Goal: Transaction & Acquisition: Purchase product/service

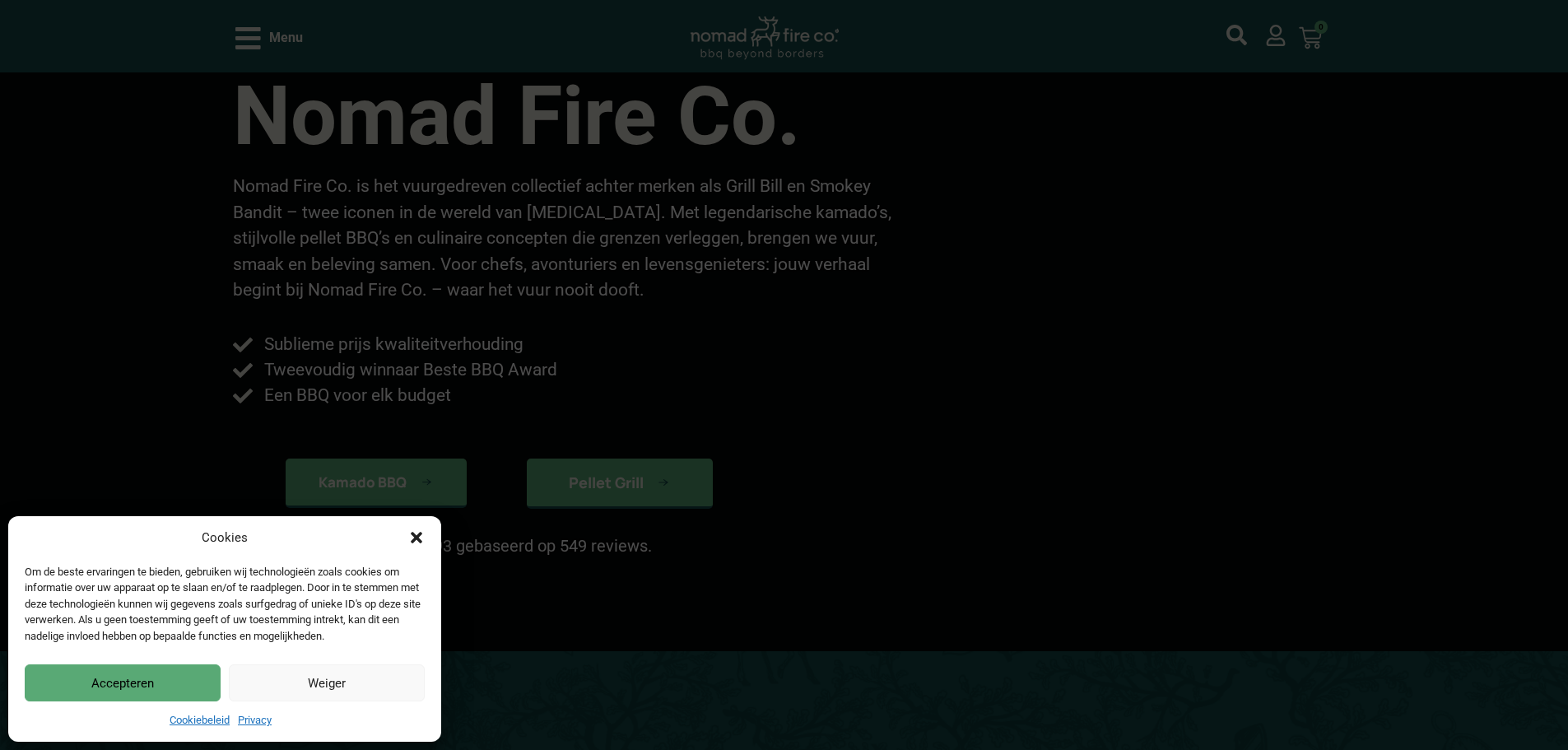
click at [413, 538] on icon "Dialog sluiten" at bounding box center [416, 537] width 16 height 16
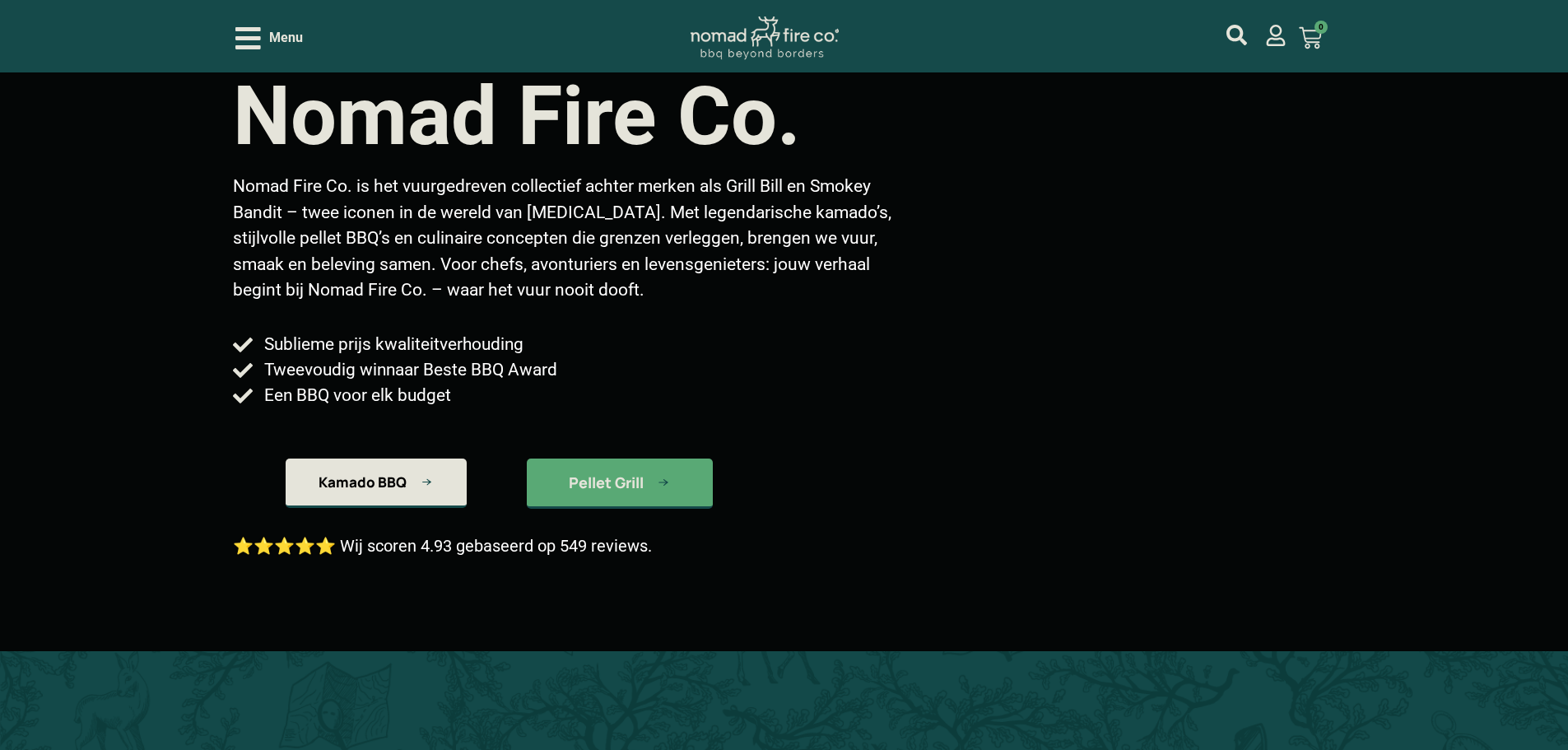
click at [395, 478] on span "Kamado BBQ" at bounding box center [363, 482] width 88 height 14
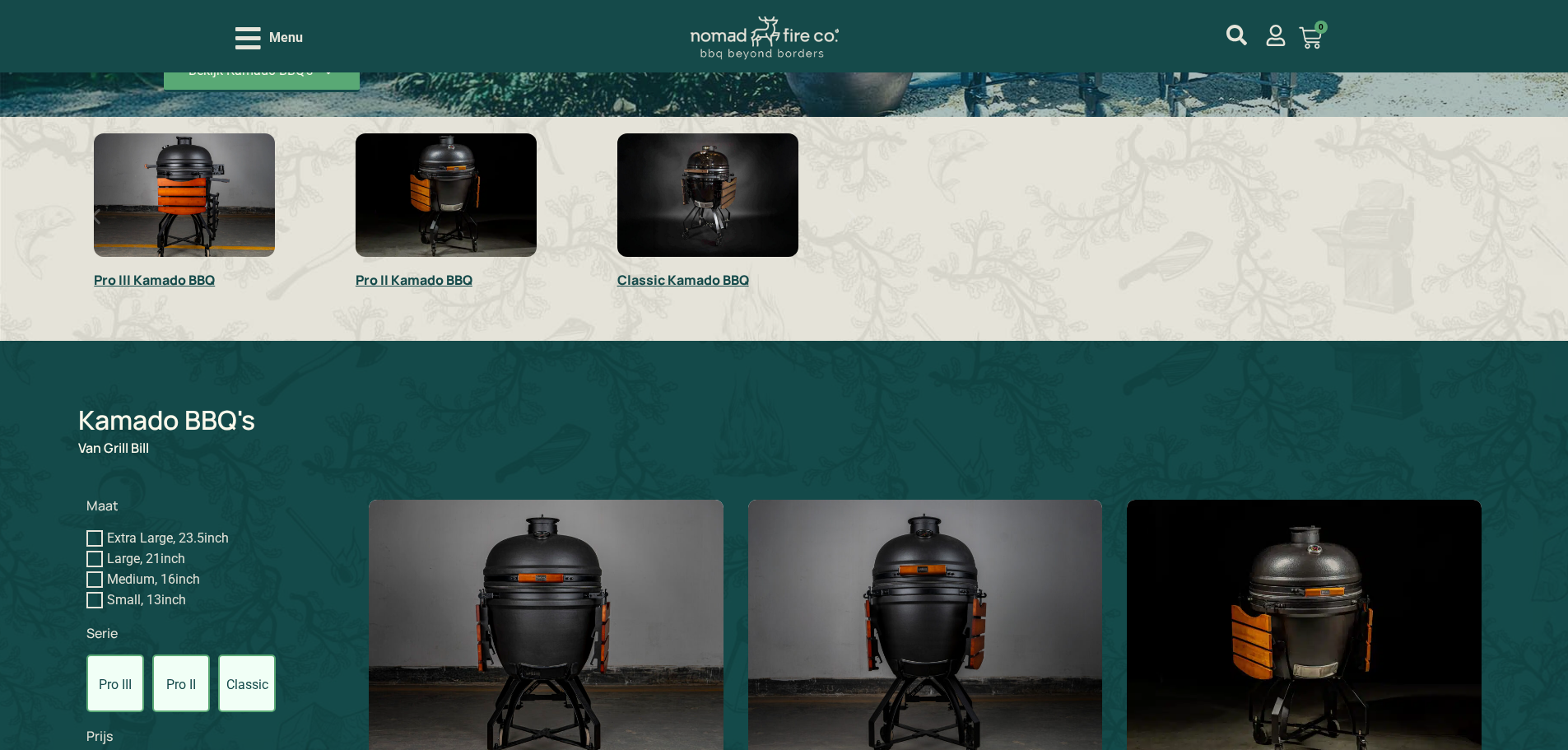
scroll to position [330, 0]
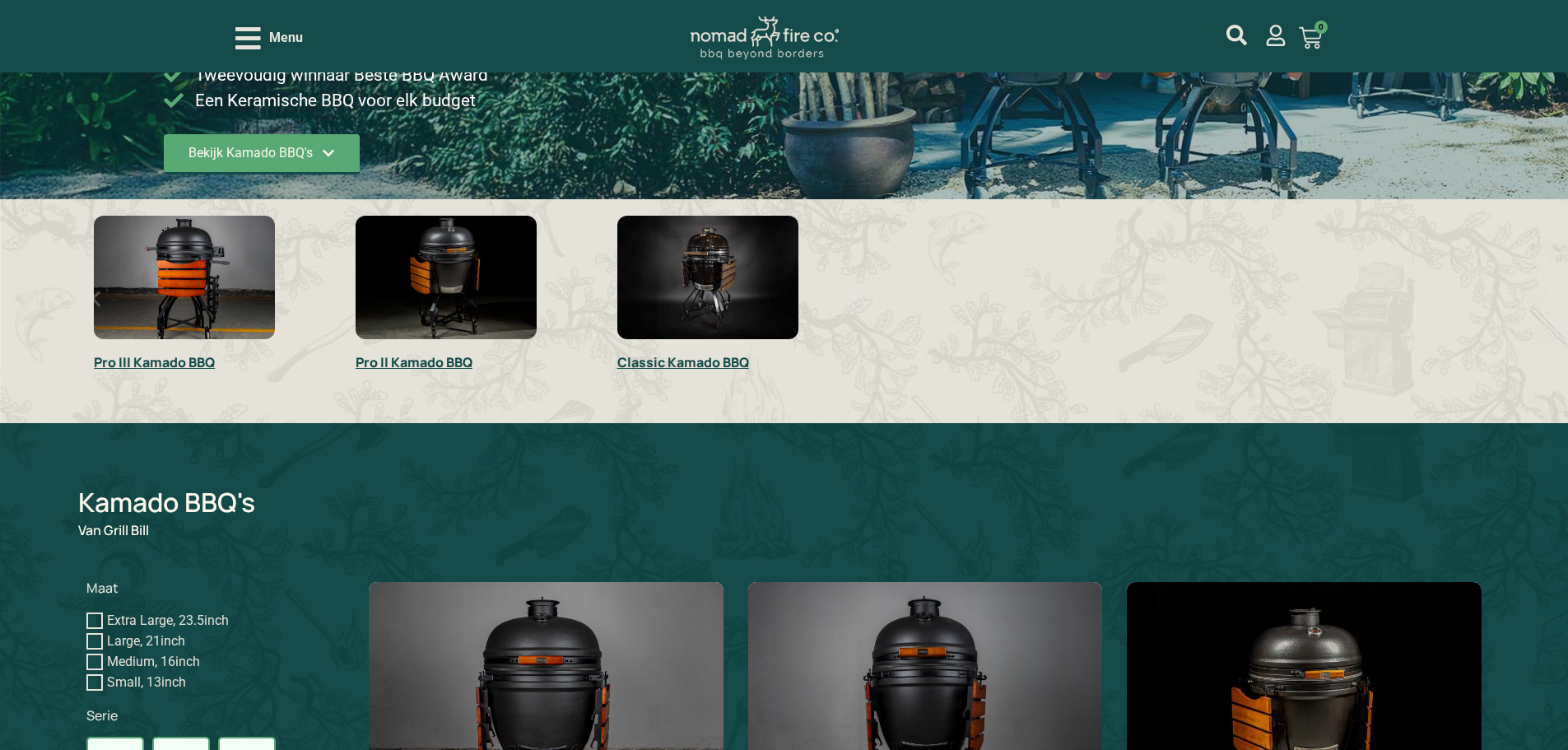
click at [237, 315] on img "1 / 3" at bounding box center [185, 278] width 181 height 124
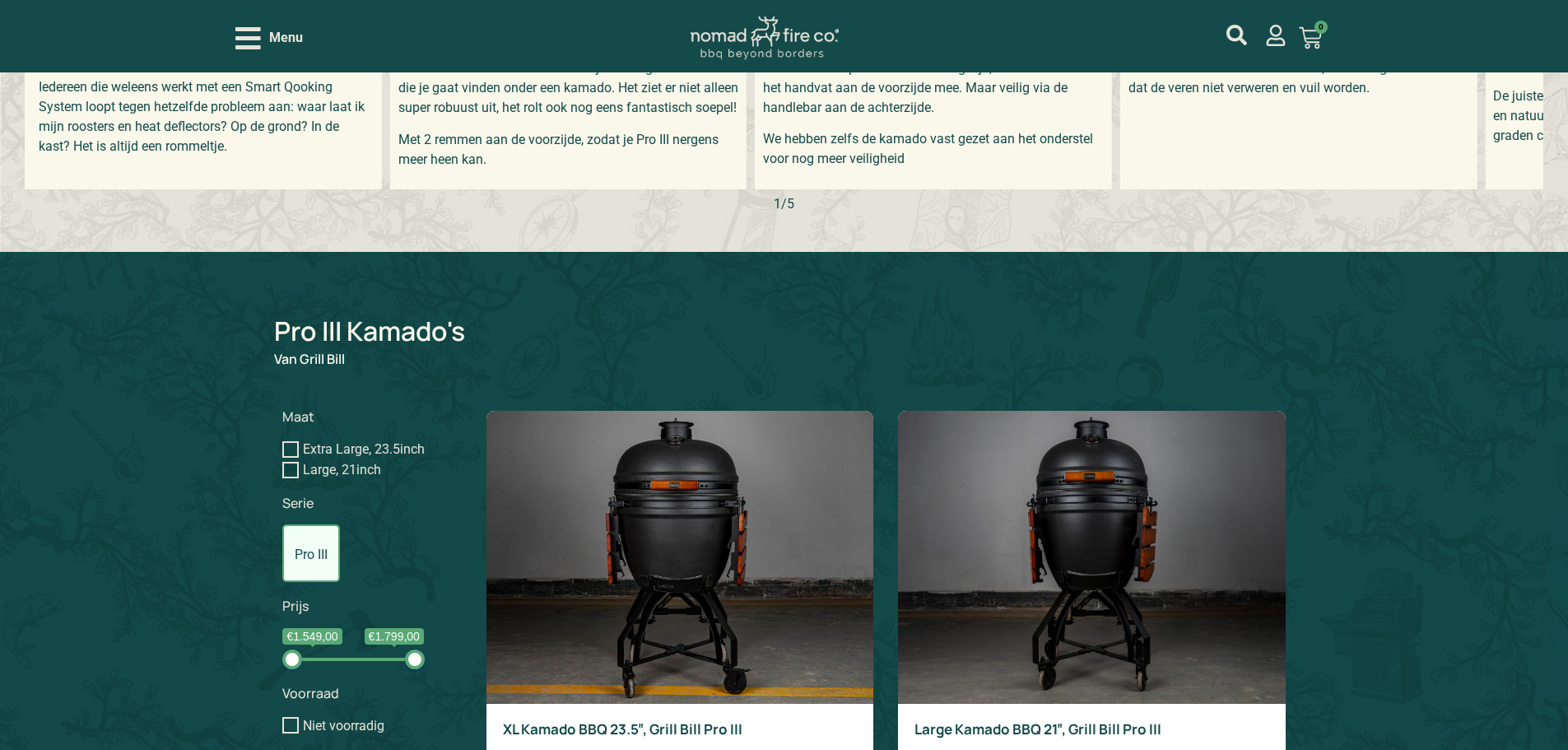
scroll to position [824, 0]
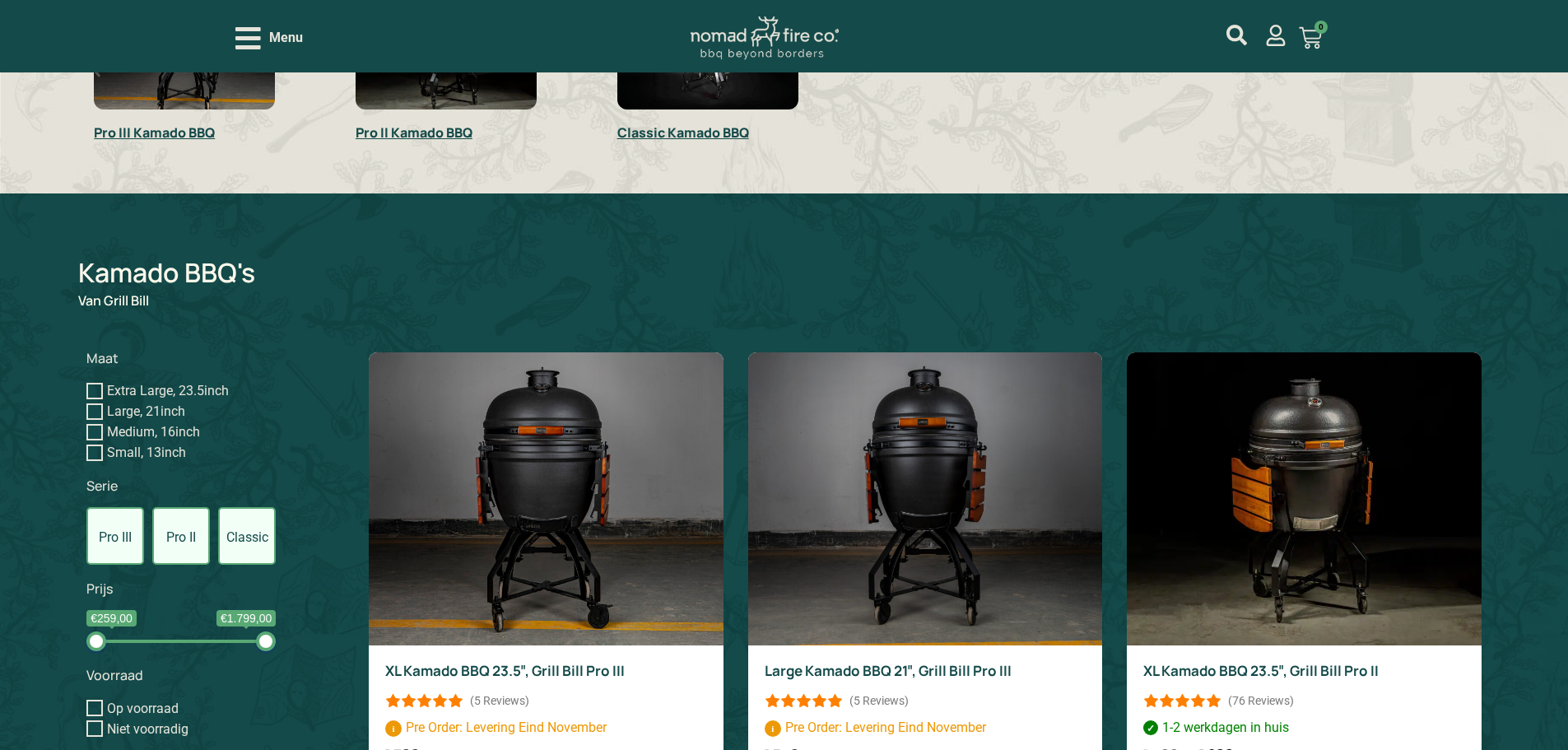
scroll to position [576, 0]
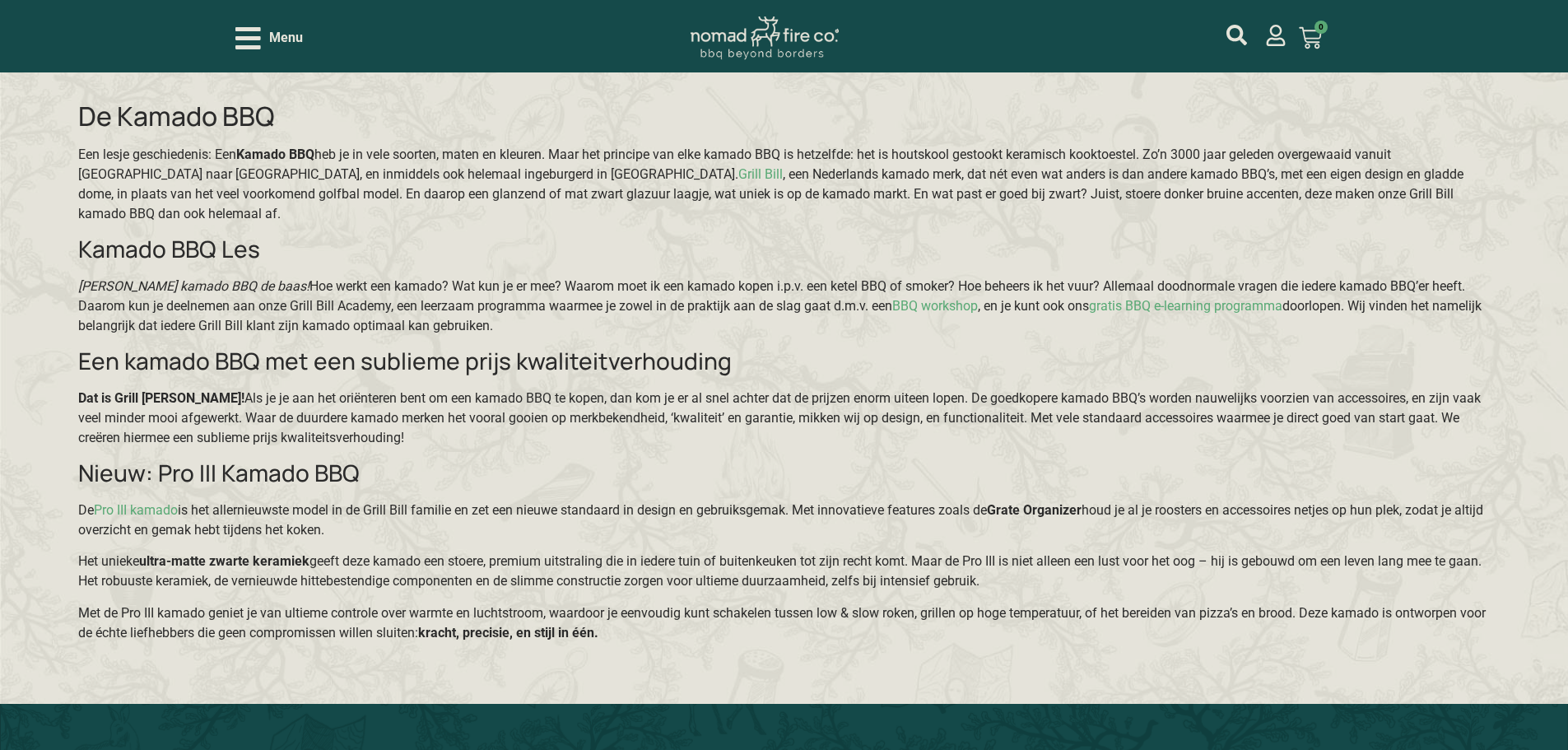
scroll to position [3294, 0]
